Goal: Task Accomplishment & Management: Manage account settings

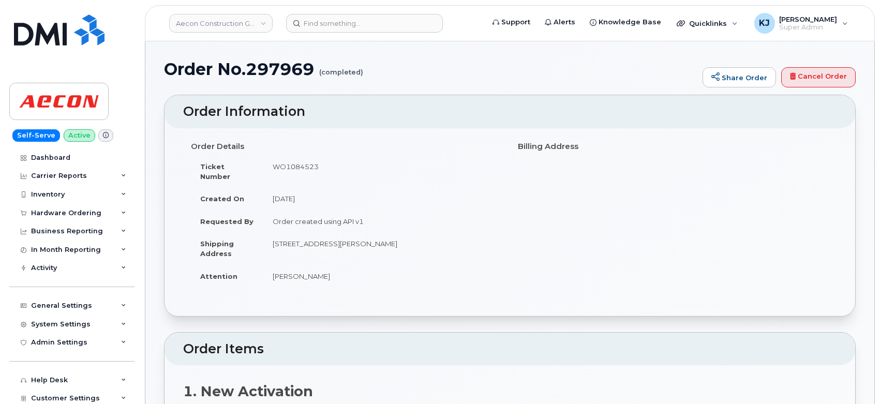
scroll to position [287, 0]
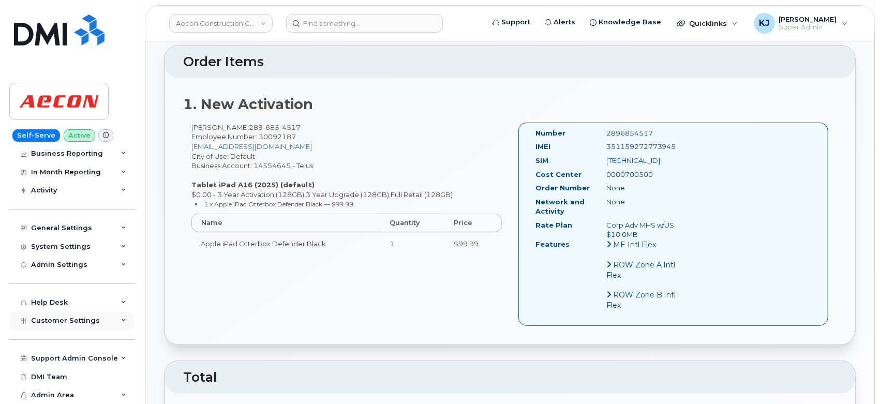
click at [55, 328] on div "Customer Settings" at bounding box center [71, 321] width 125 height 19
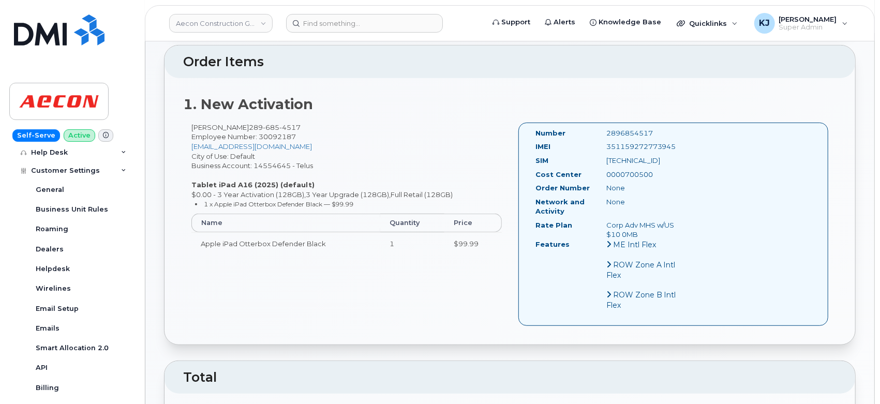
scroll to position [365, 0]
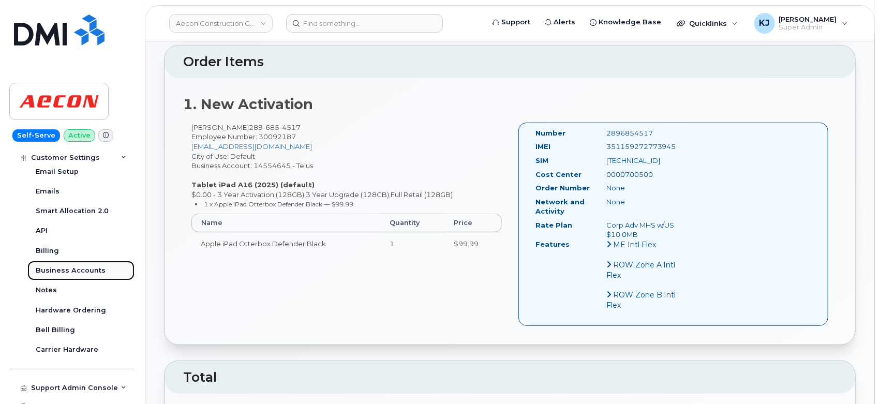
click at [80, 270] on div "Business Accounts" at bounding box center [71, 270] width 70 height 9
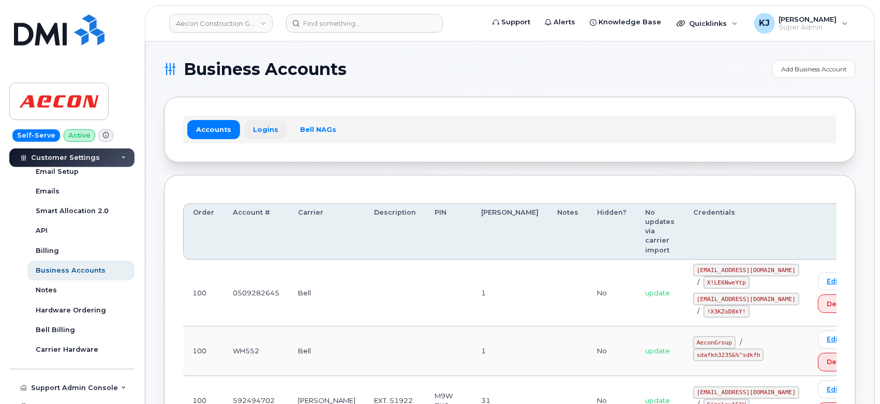
click at [275, 130] on link "Logins" at bounding box center [265, 129] width 43 height 19
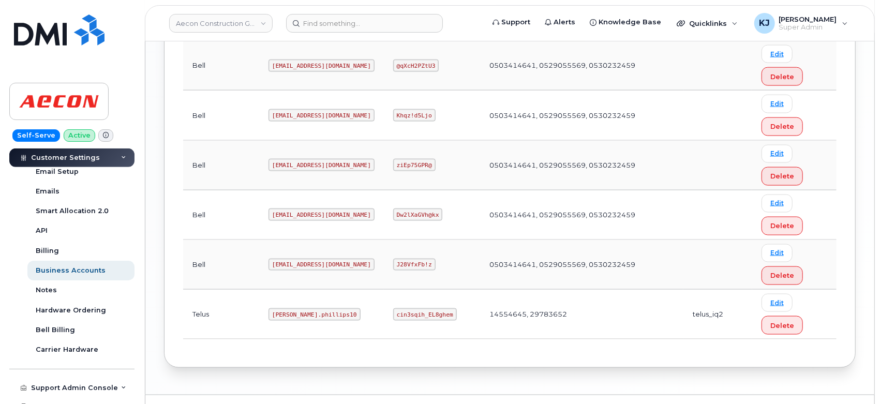
scroll to position [973, 0]
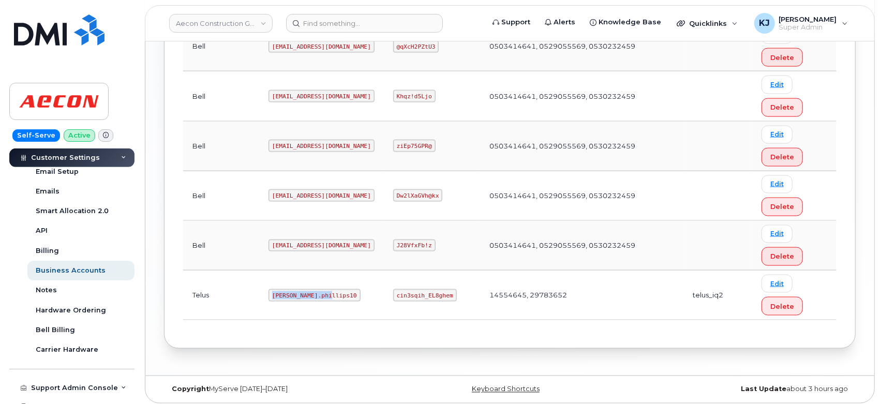
drag, startPoint x: 240, startPoint y: 290, endPoint x: 292, endPoint y: 289, distance: 52.8
click at [292, 289] on code "Taylor.phillips10" at bounding box center [315, 295] width 92 height 12
copy code "Taylor.phillips10"
drag, startPoint x: 377, startPoint y: 291, endPoint x: 431, endPoint y: 291, distance: 53.8
click at [431, 291] on code "cin3sqih_EL8ghem" at bounding box center [425, 295] width 64 height 12
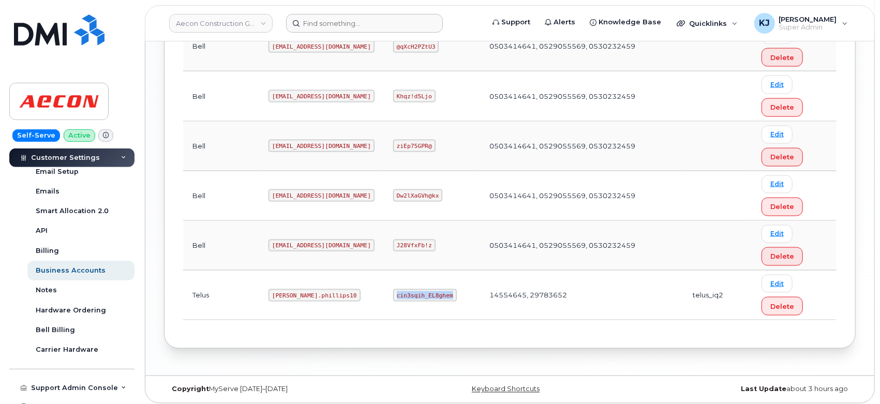
copy code "cin3sqih_EL8ghem"
drag, startPoint x: 236, startPoint y: 290, endPoint x: 294, endPoint y: 291, distance: 58.0
click at [294, 291] on code "Taylor.phillips10" at bounding box center [315, 295] width 92 height 12
copy code "Taylor.phillips10"
drag, startPoint x: 377, startPoint y: 293, endPoint x: 432, endPoint y: 293, distance: 54.3
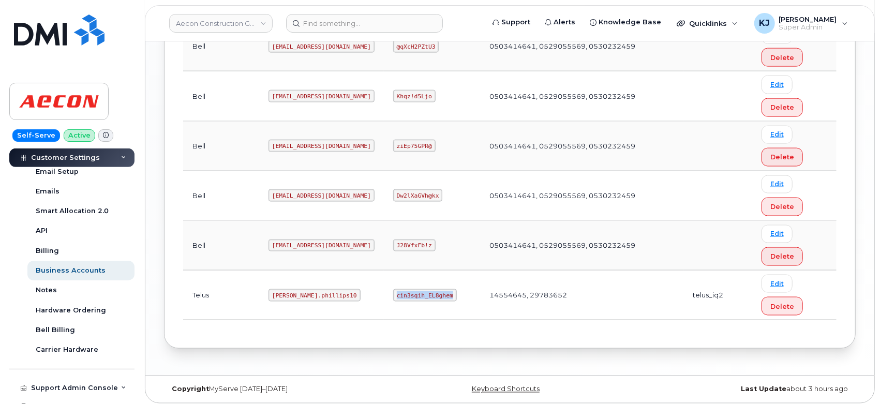
click at [432, 293] on code "cin3sqih_EL8ghem" at bounding box center [425, 295] width 64 height 12
copy code "cin3sqih_EL8ghem"
click at [248, 28] on link "Aecon Construction Group Inc" at bounding box center [220, 23] width 103 height 19
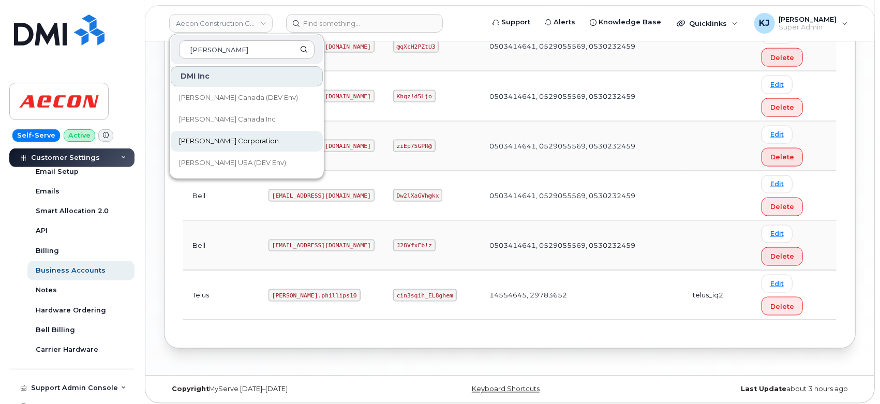
type input "Kiewit"
click at [241, 136] on span "Kiewit Corporation" at bounding box center [229, 141] width 100 height 10
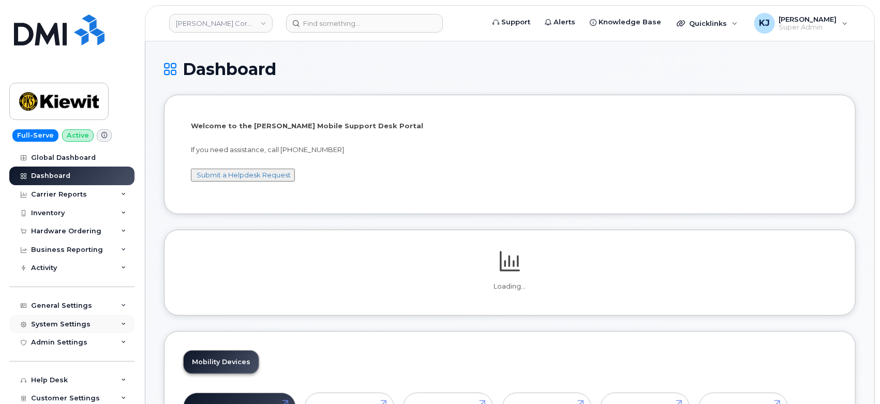
scroll to position [78, 0]
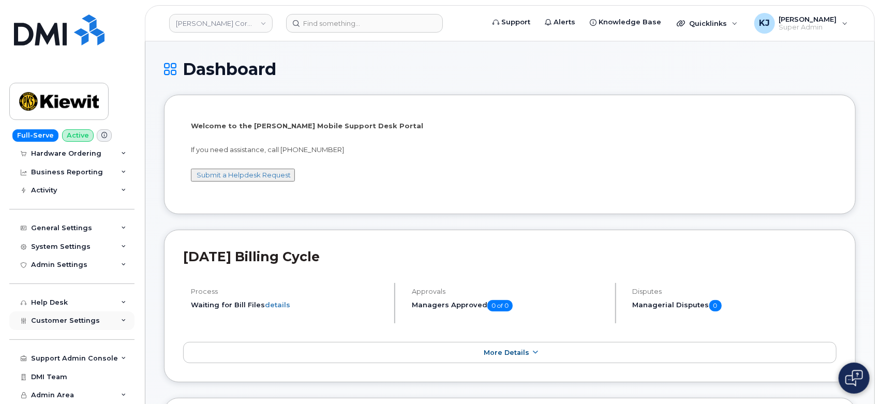
click at [104, 326] on div "Customer Settings" at bounding box center [71, 321] width 125 height 19
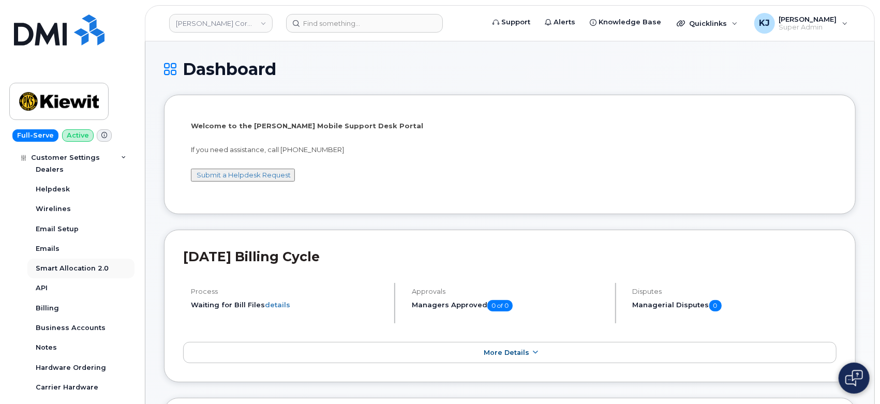
scroll to position [135, 0]
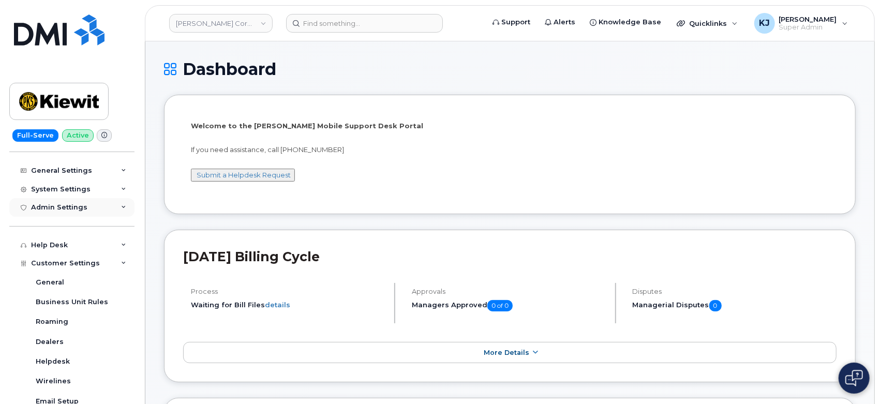
click at [105, 264] on div "Customer Settings" at bounding box center [71, 263] width 125 height 19
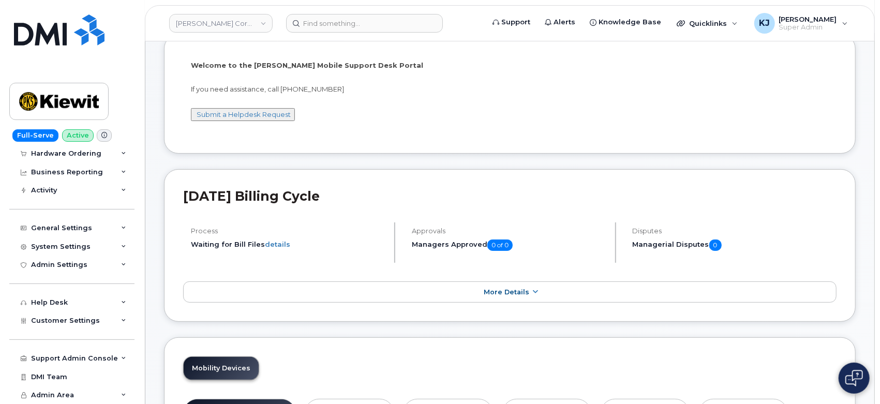
scroll to position [115, 0]
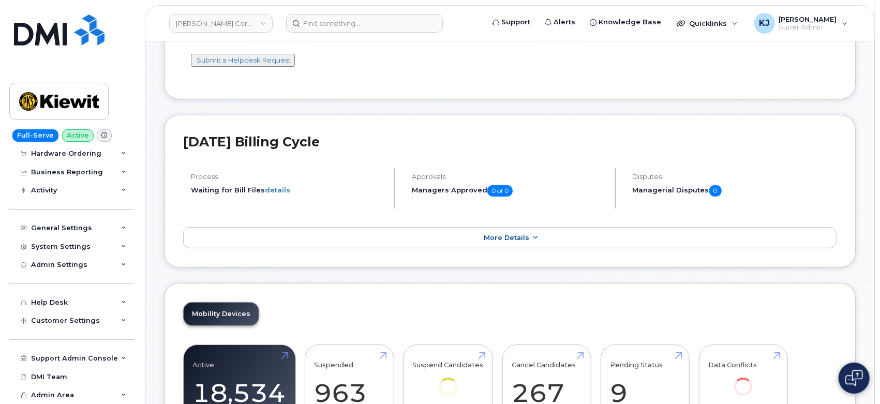
click at [110, 316] on div "Customer Settings" at bounding box center [71, 321] width 125 height 19
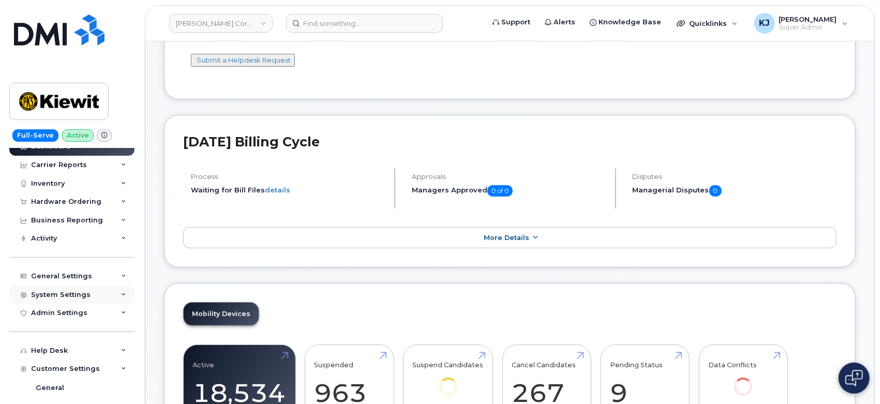
scroll to position [0, 0]
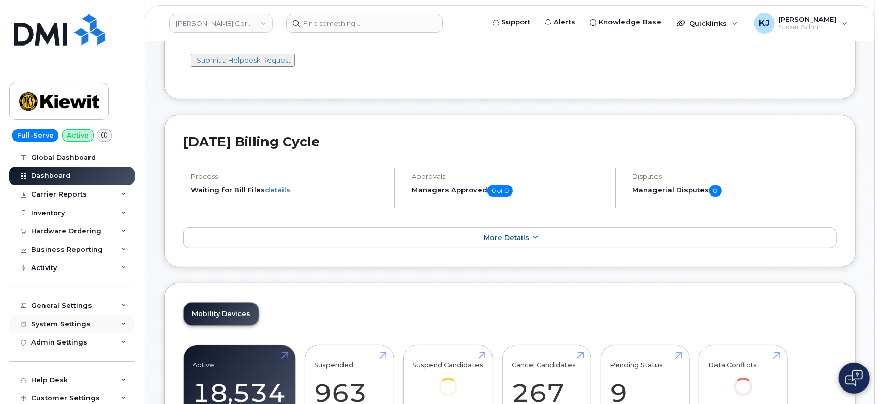
click at [106, 323] on div "System Settings" at bounding box center [71, 324] width 125 height 19
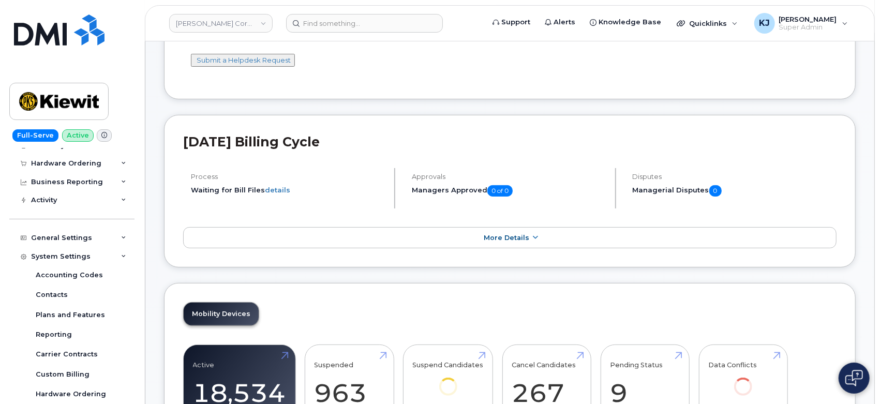
scroll to position [172, 0]
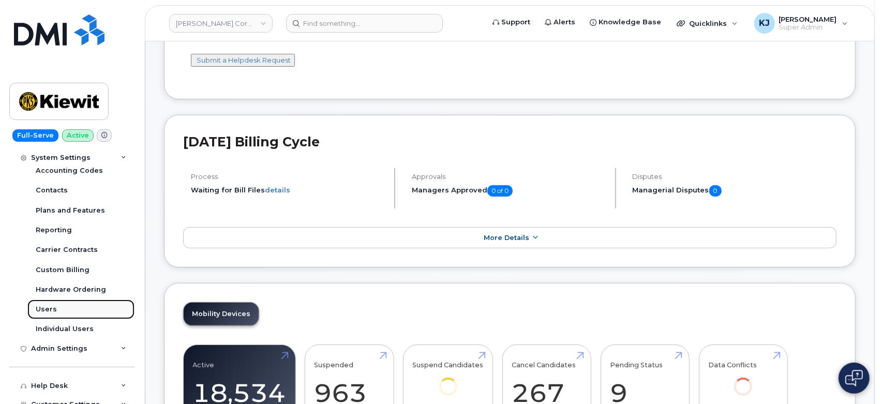
click at [70, 313] on link "Users" at bounding box center [80, 310] width 107 height 20
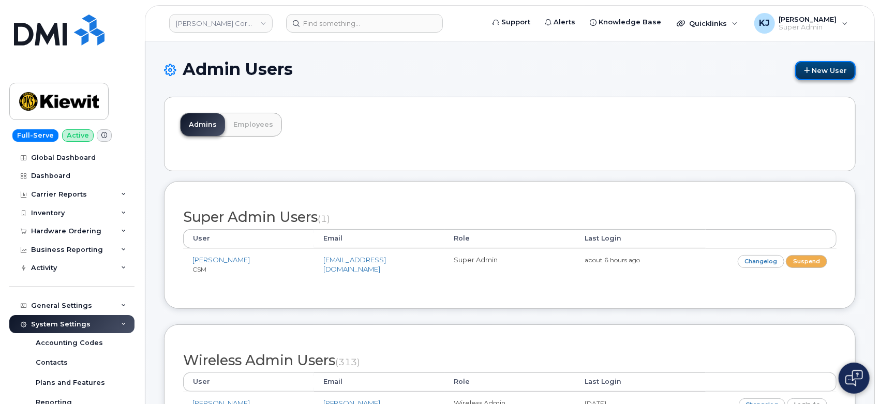
click at [829, 70] on link "New User" at bounding box center [825, 70] width 61 height 19
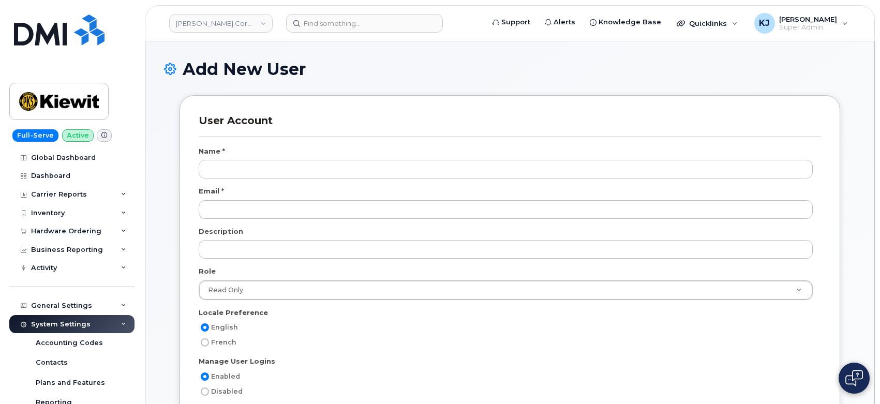
select select
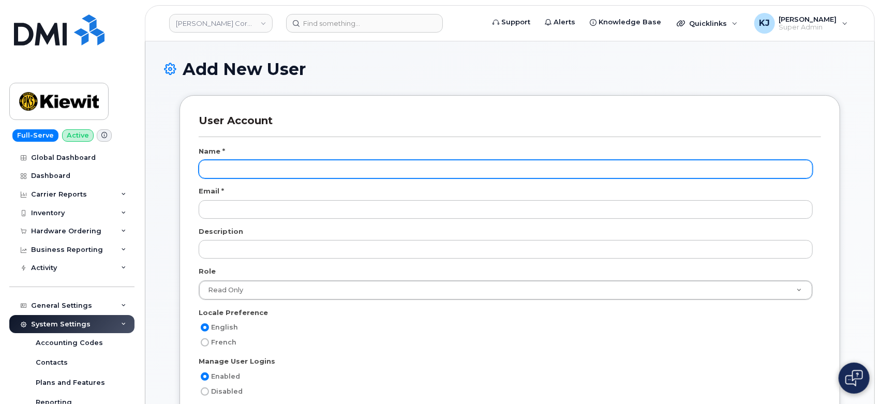
click at [315, 168] on input "text" at bounding box center [506, 169] width 614 height 19
paste input "Lorena Chavez"
type input "Lorena Chavez"
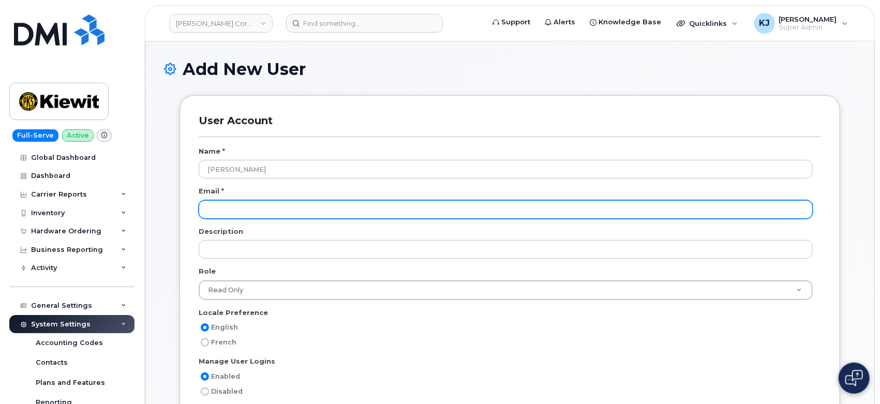
click at [250, 204] on input "email" at bounding box center [506, 209] width 614 height 19
paste input "Lorena.chavez@kiewit.com"
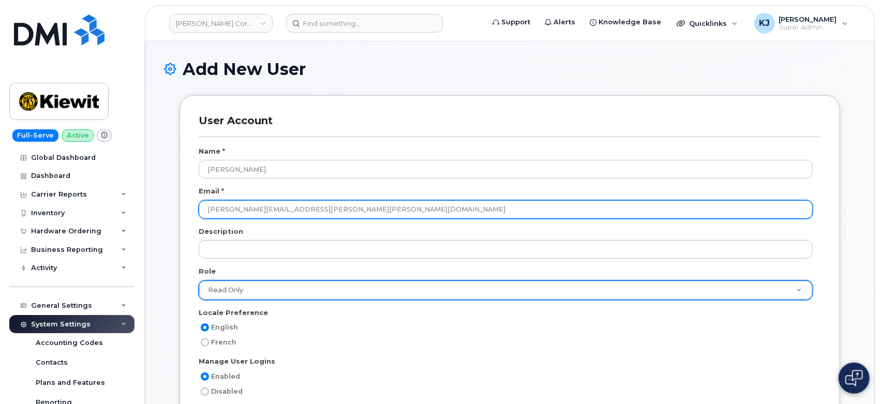
type input "Lorena.chavez@kiewit.com"
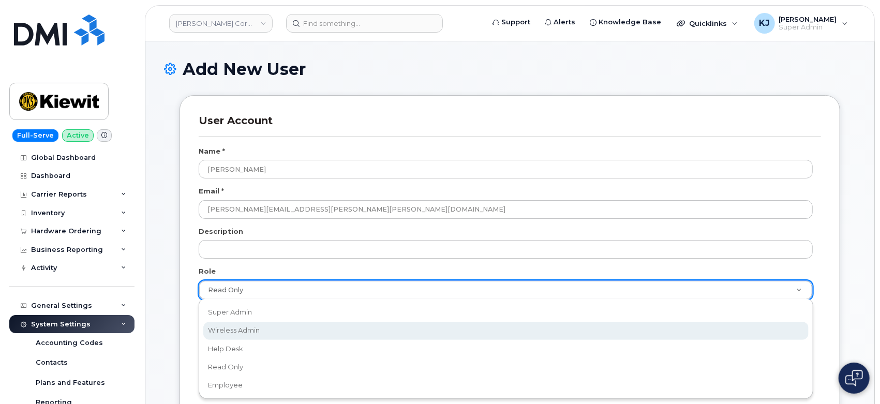
scroll to position [0, 3]
select select "wireless_admin"
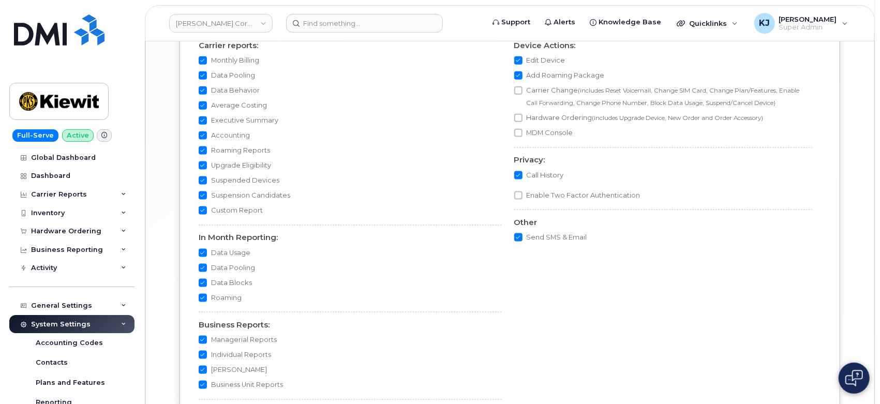
scroll to position [966, 0]
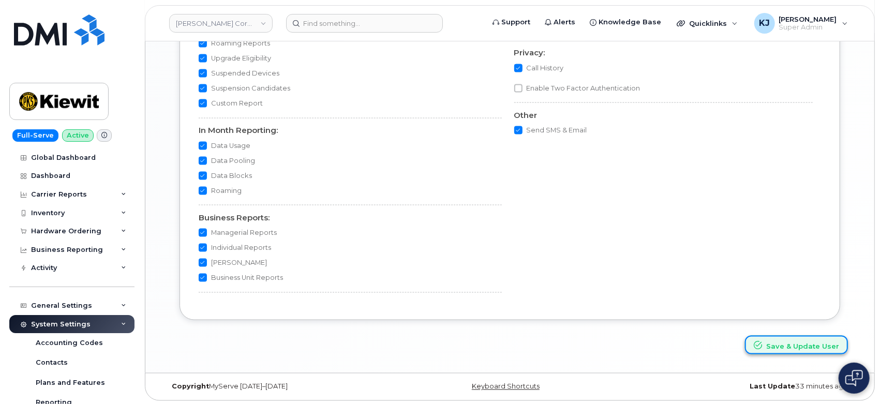
click at [789, 344] on button "Save & Update User" at bounding box center [796, 345] width 103 height 19
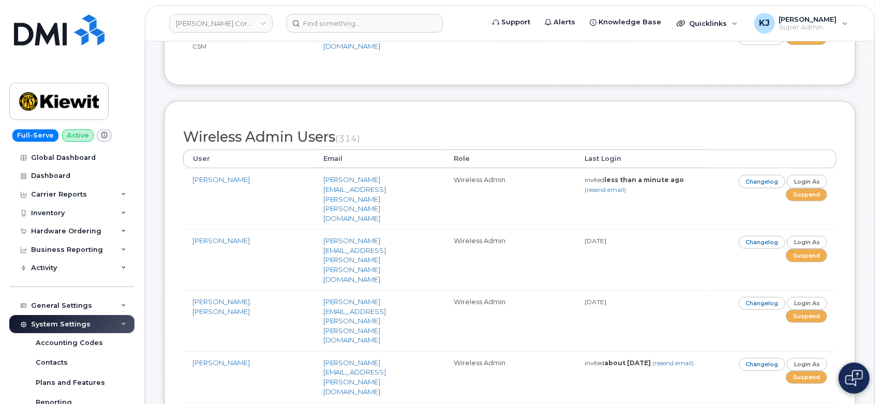
scroll to position [287, 0]
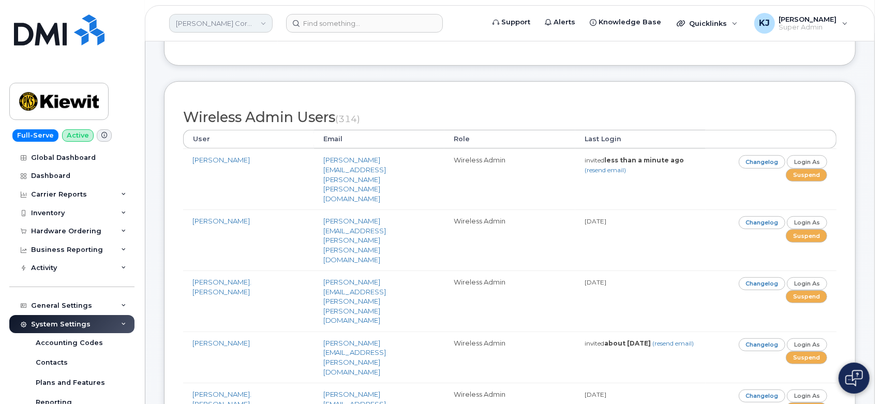
click at [234, 26] on link "Kiewit Corporation" at bounding box center [220, 23] width 103 height 19
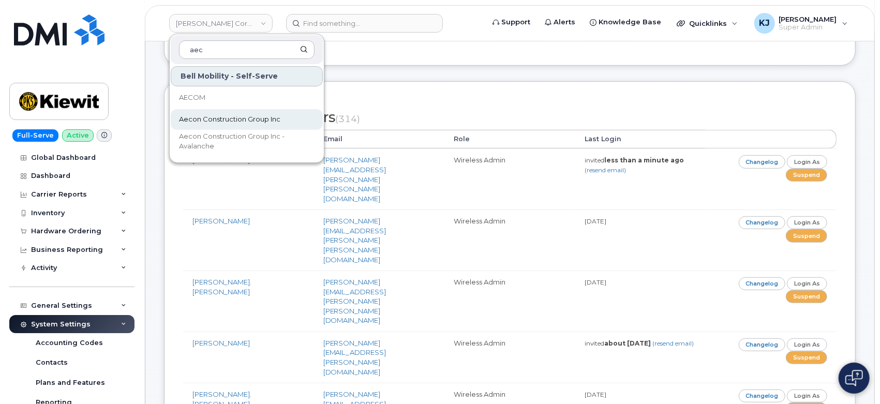
type input "aec"
click at [227, 119] on span "Aecon Construction Group Inc" at bounding box center [229, 119] width 101 height 10
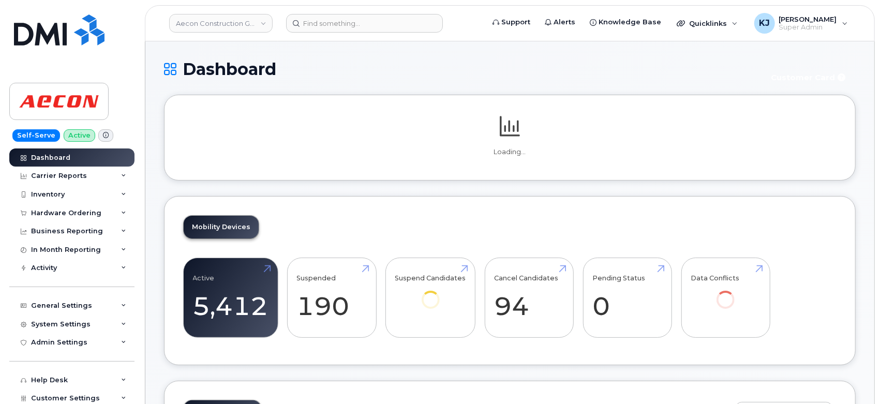
click at [96, 210] on div "Hardware Ordering" at bounding box center [66, 213] width 70 height 8
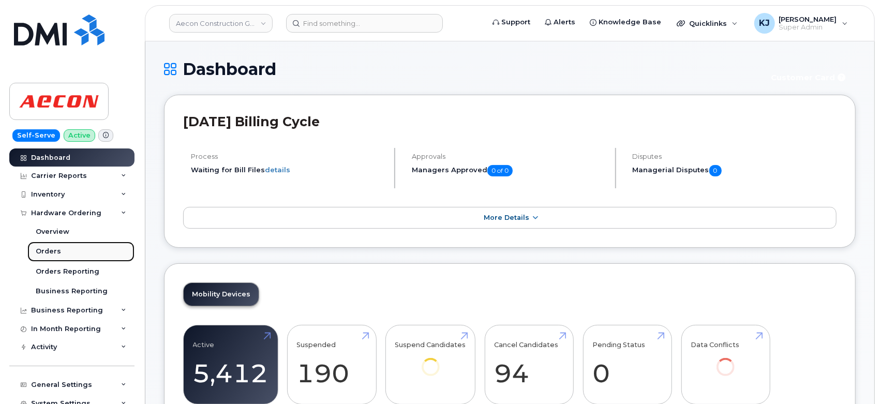
click at [57, 252] on div "Orders" at bounding box center [48, 251] width 25 height 9
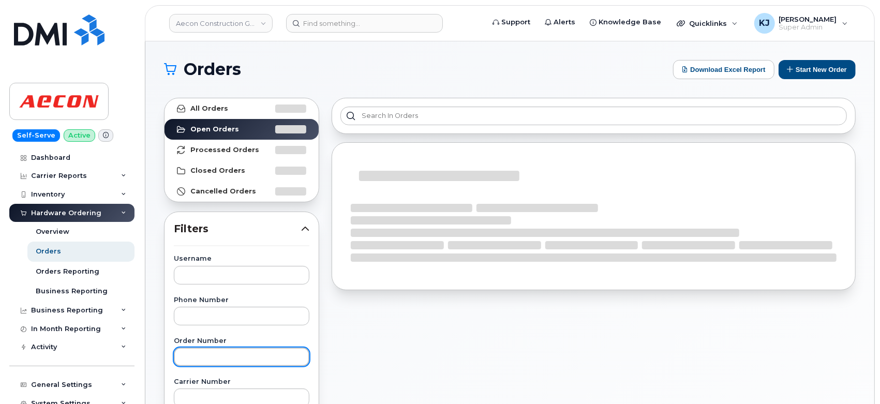
click at [216, 355] on input "text" at bounding box center [242, 357] width 136 height 19
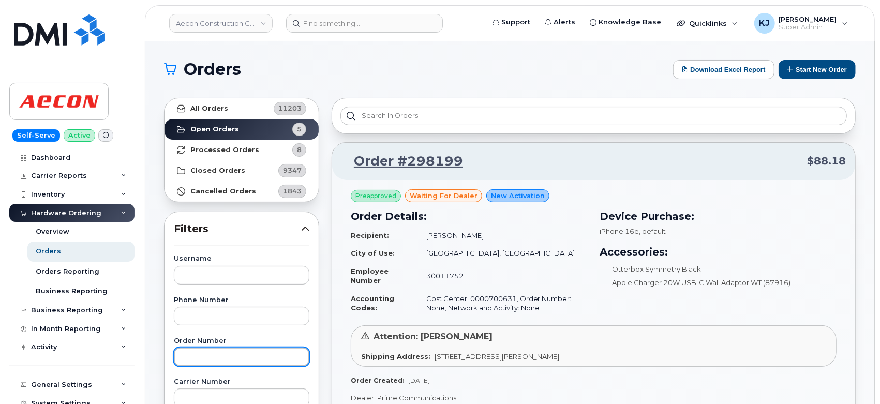
paste input "298131"
type input "298131"
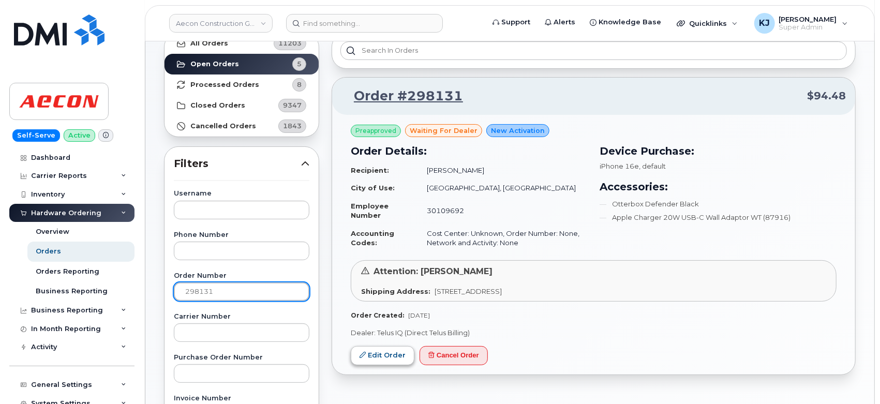
scroll to position [172, 0]
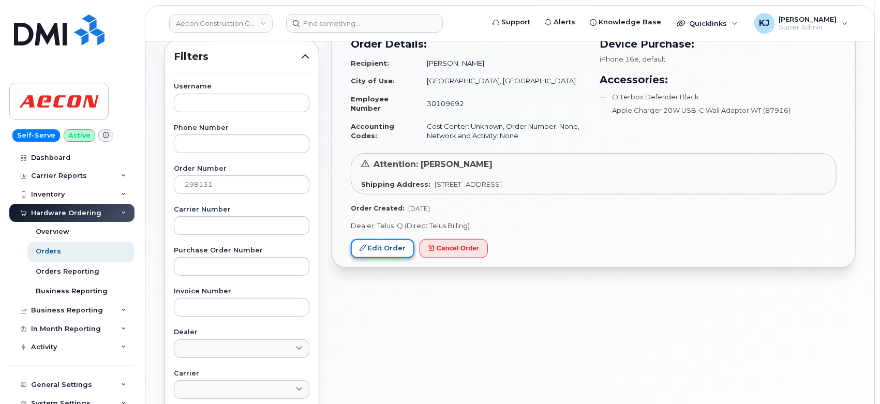
click at [382, 246] on link "Edit Order" at bounding box center [383, 248] width 64 height 19
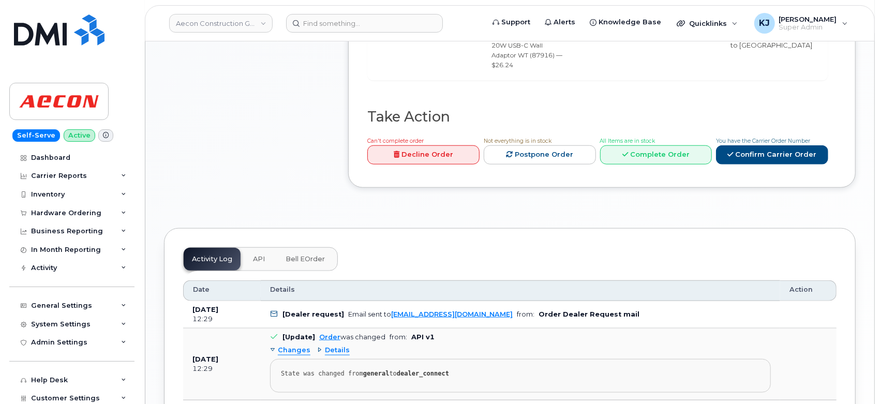
scroll to position [517, 0]
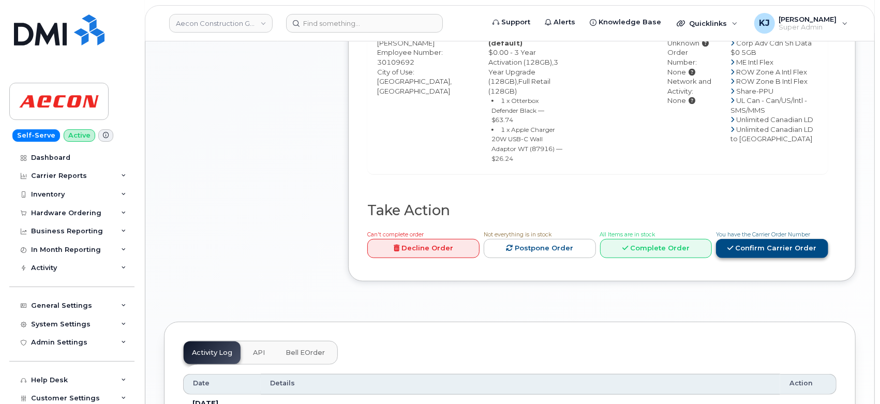
click at [778, 256] on link "Confirm Carrier Order" at bounding box center [772, 248] width 112 height 19
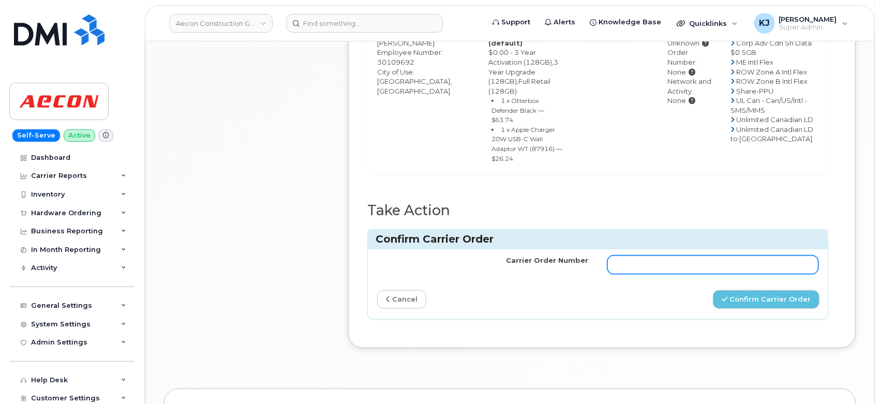
click at [644, 274] on input "Carrier Order Number" at bounding box center [714, 265] width 212 height 19
paste input "TL60019622"
type input "TL60019622"
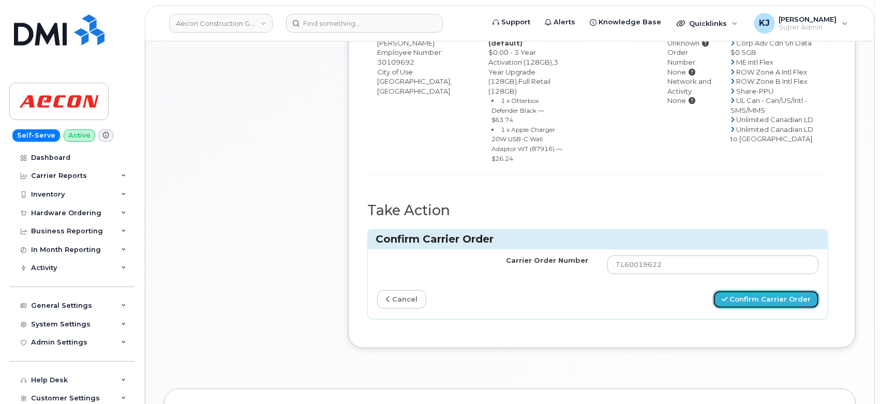
click at [771, 309] on button "Confirm Carrier Order" at bounding box center [766, 299] width 107 height 19
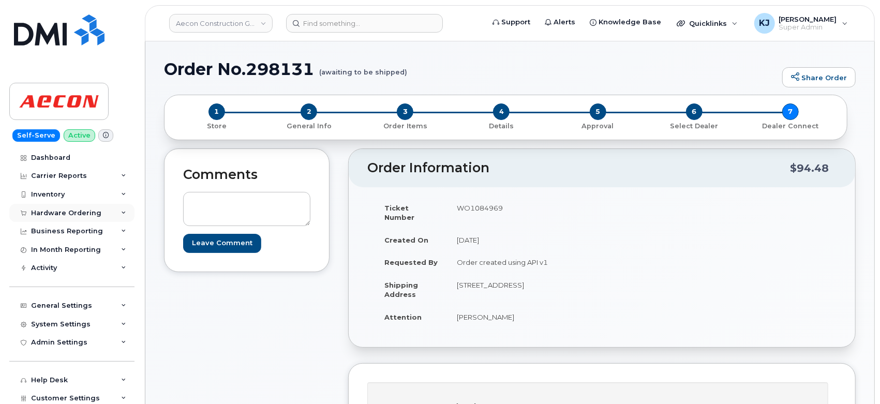
click at [79, 212] on div "Hardware Ordering" at bounding box center [66, 213] width 70 height 8
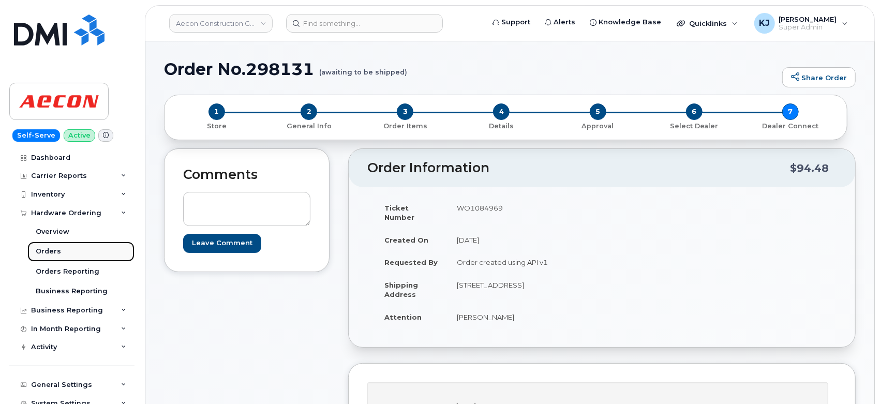
click at [65, 246] on link "Orders" at bounding box center [80, 252] width 107 height 20
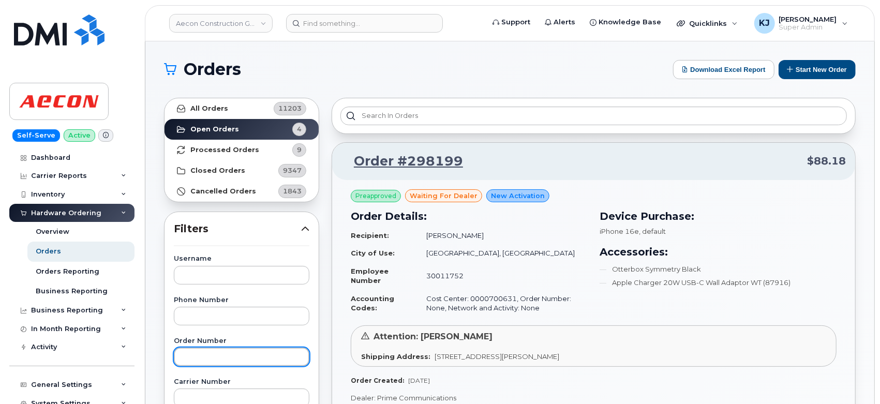
click at [229, 348] on input "text" at bounding box center [242, 357] width 136 height 19
paste input "298195"
type input "298195"
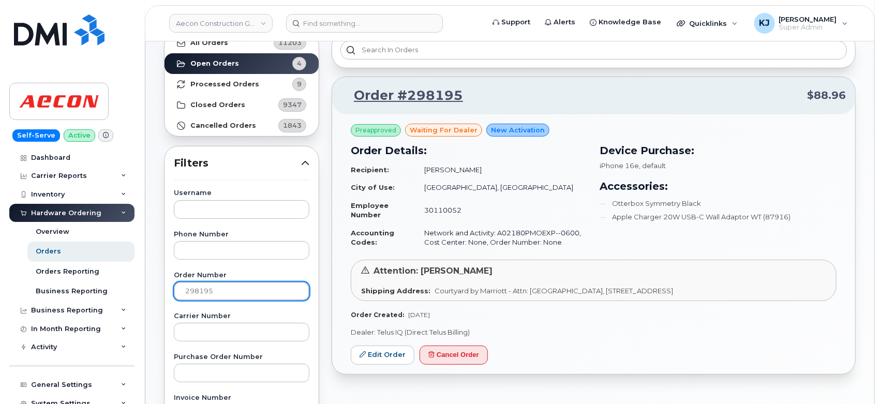
scroll to position [115, 0]
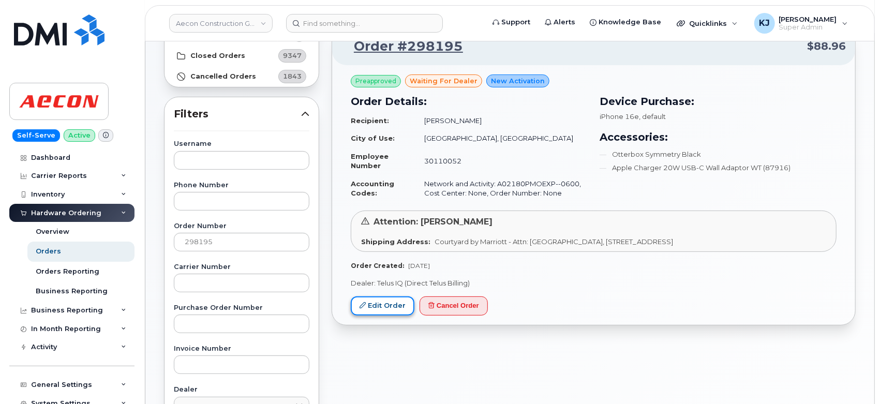
click at [397, 306] on link "Edit Order" at bounding box center [383, 306] width 64 height 19
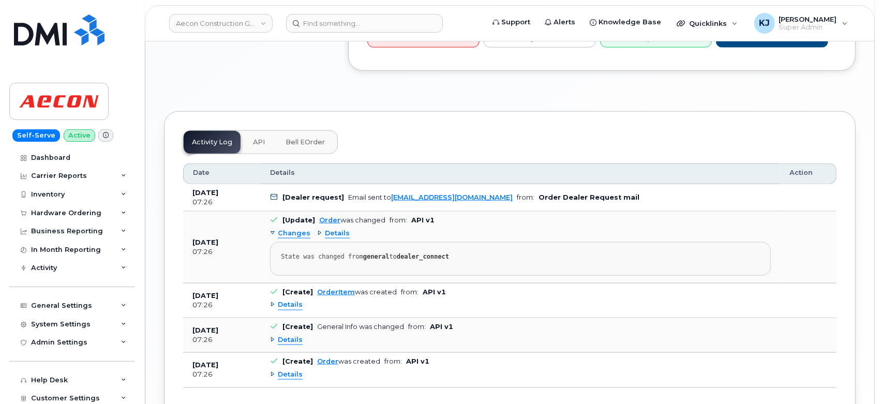
scroll to position [517, 0]
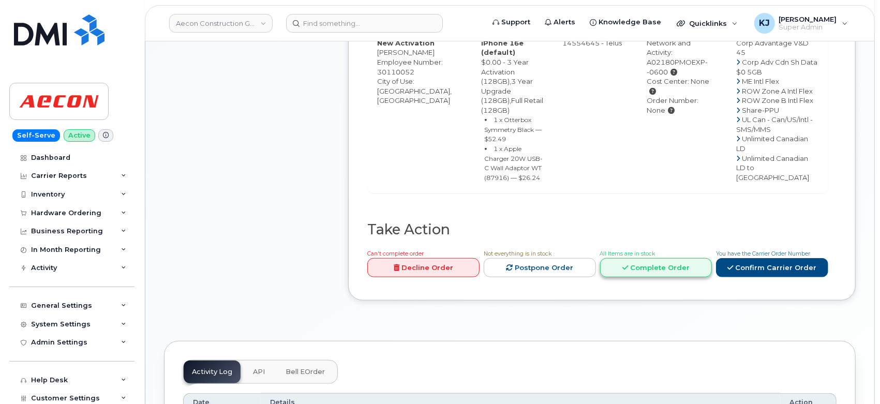
click at [632, 277] on link "Complete Order" at bounding box center [656, 267] width 112 height 19
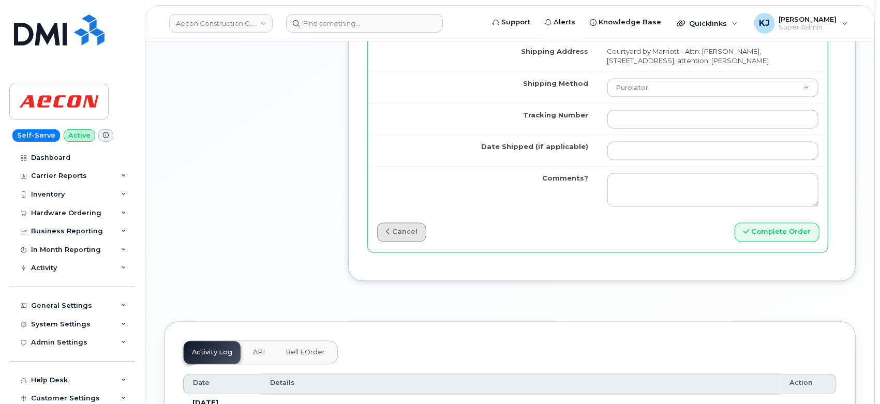
click at [413, 225] on link "cancel" at bounding box center [401, 232] width 49 height 19
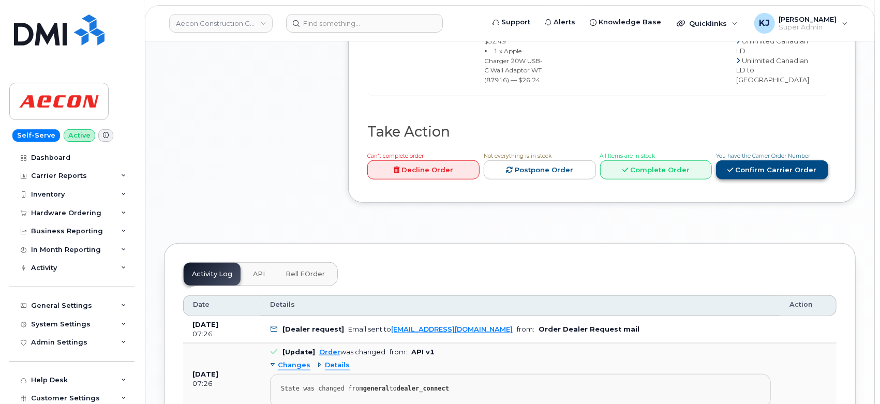
scroll to position [544, 0]
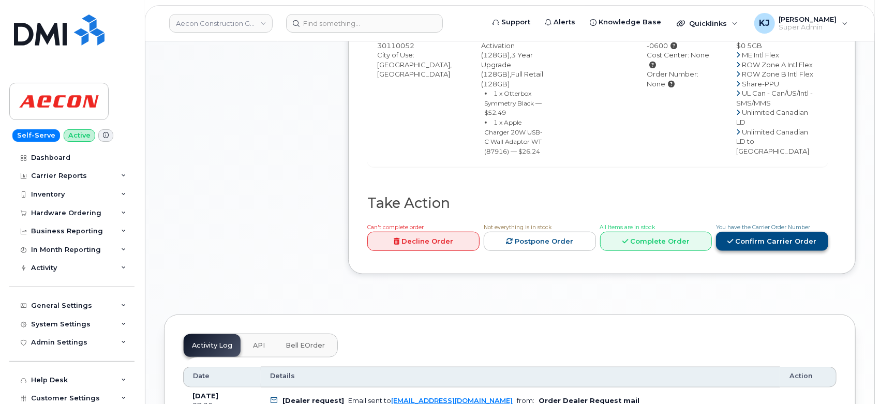
click at [793, 251] on link "Confirm Carrier Order" at bounding box center [772, 241] width 112 height 19
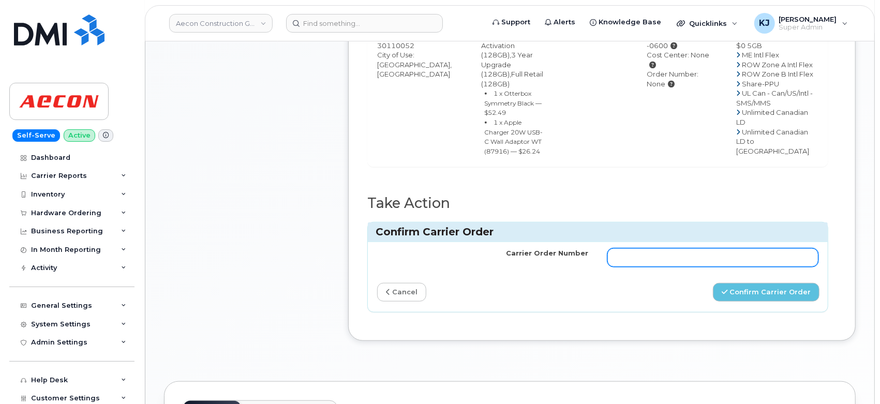
click at [738, 267] on input "Carrier Order Number" at bounding box center [714, 257] width 212 height 19
paste input "TL60019628"
type input "TL60019628"
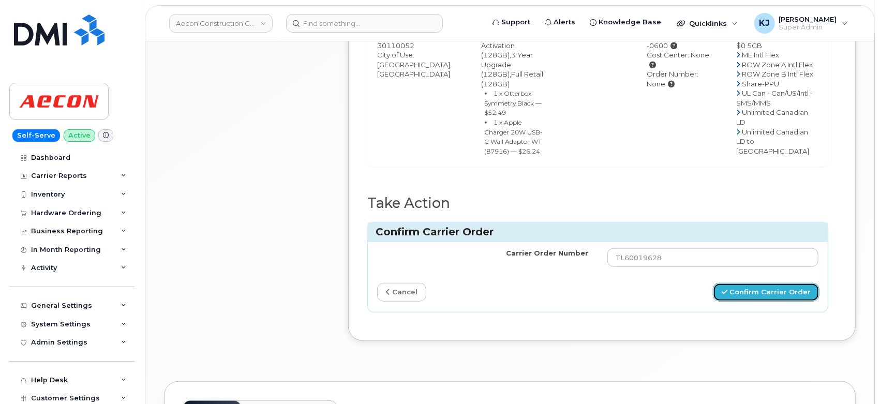
click at [763, 302] on button "Confirm Carrier Order" at bounding box center [766, 292] width 107 height 19
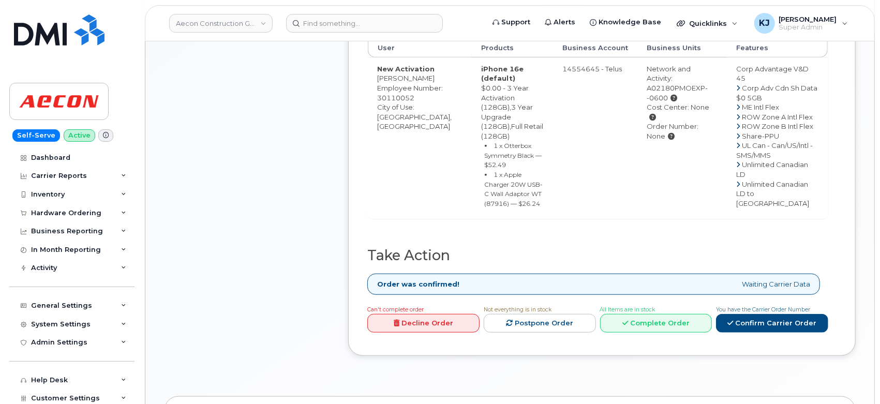
scroll to position [690, 0]
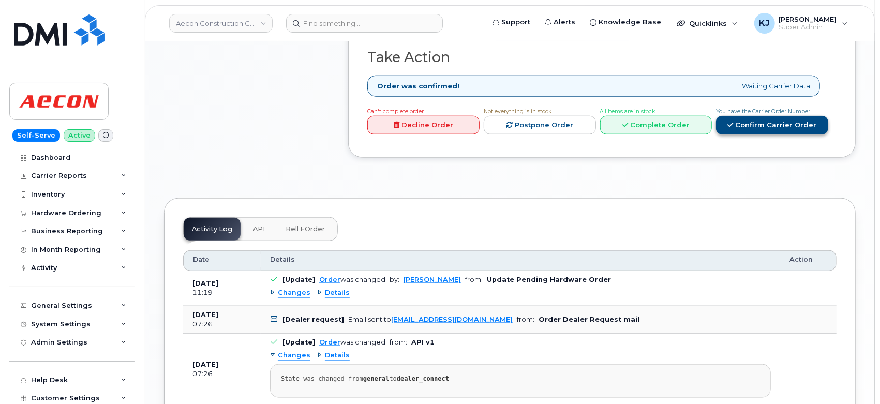
click at [766, 135] on link "Confirm Carrier Order" at bounding box center [772, 125] width 112 height 19
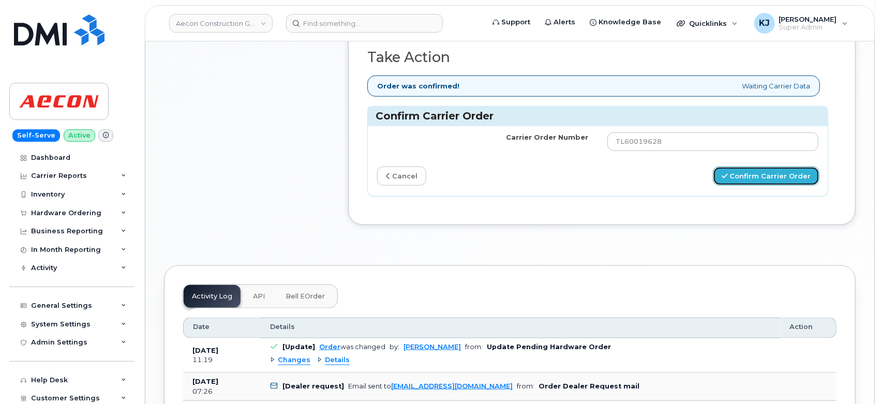
click at [761, 186] on button "Confirm Carrier Order" at bounding box center [766, 176] width 107 height 19
